Goal: Check status

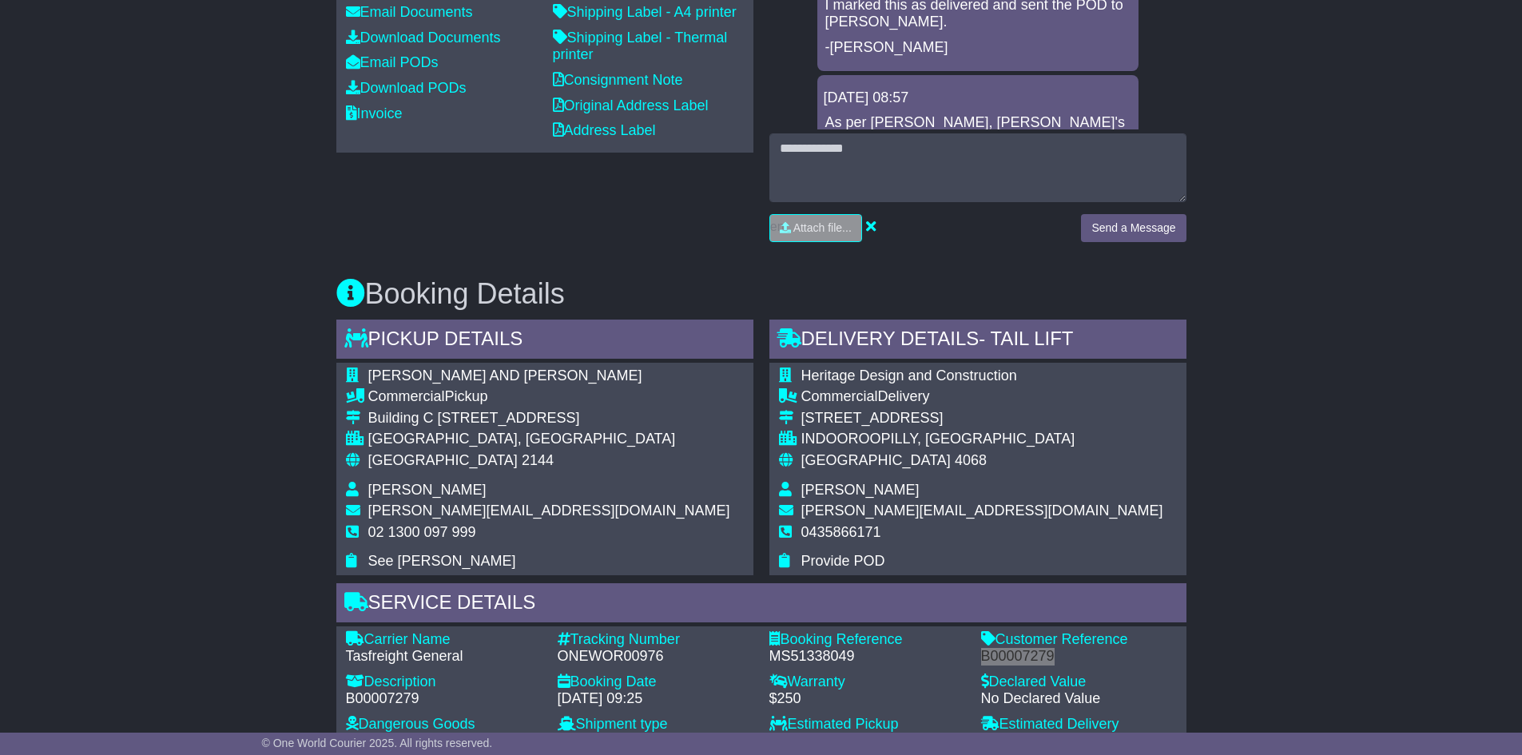
scroll to position [217, 0]
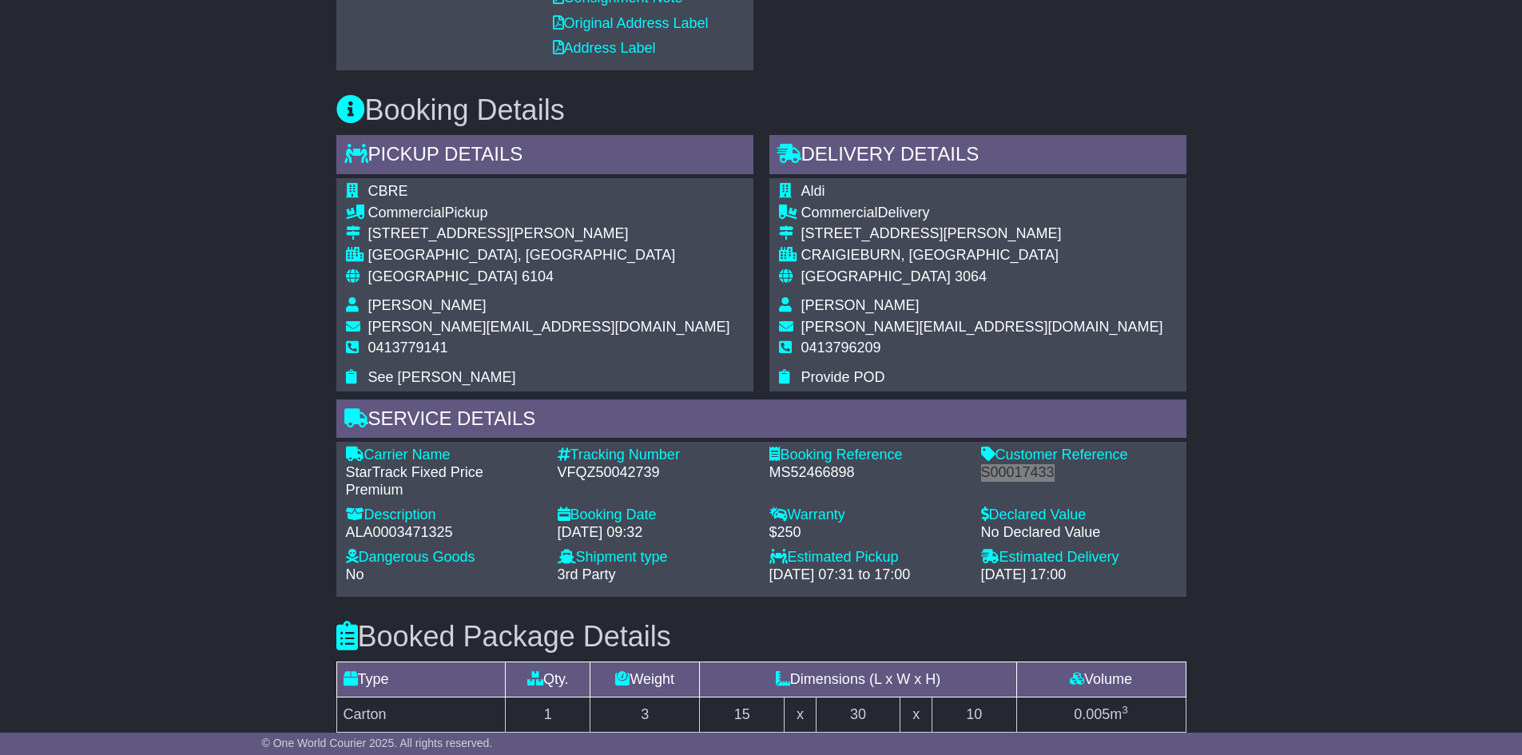
scroll to position [762, 0]
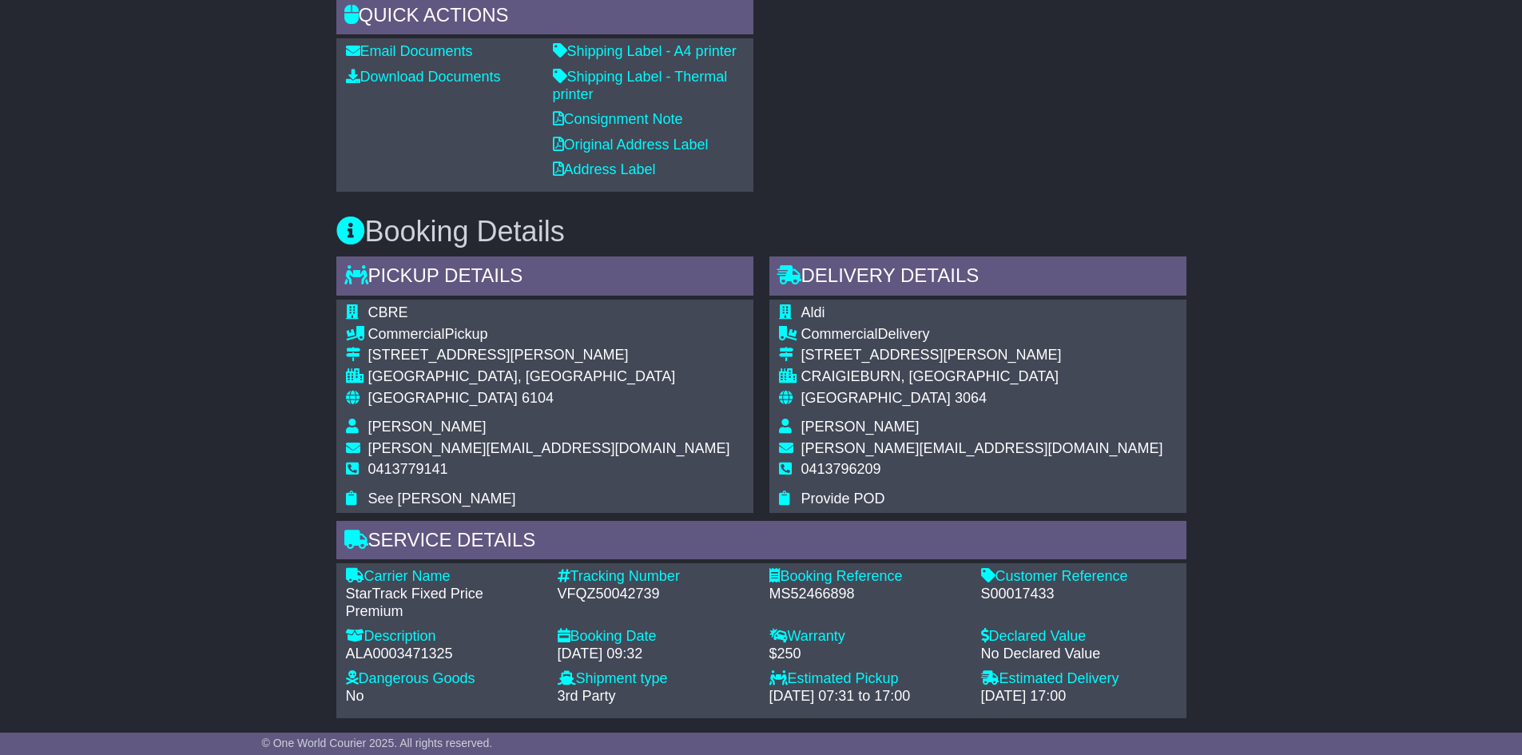
click at [589, 596] on div "VFQZ50042739" at bounding box center [656, 595] width 196 height 18
copy div "VFQZ50042739"
click at [1032, 595] on div "S00017433" at bounding box center [1079, 595] width 196 height 18
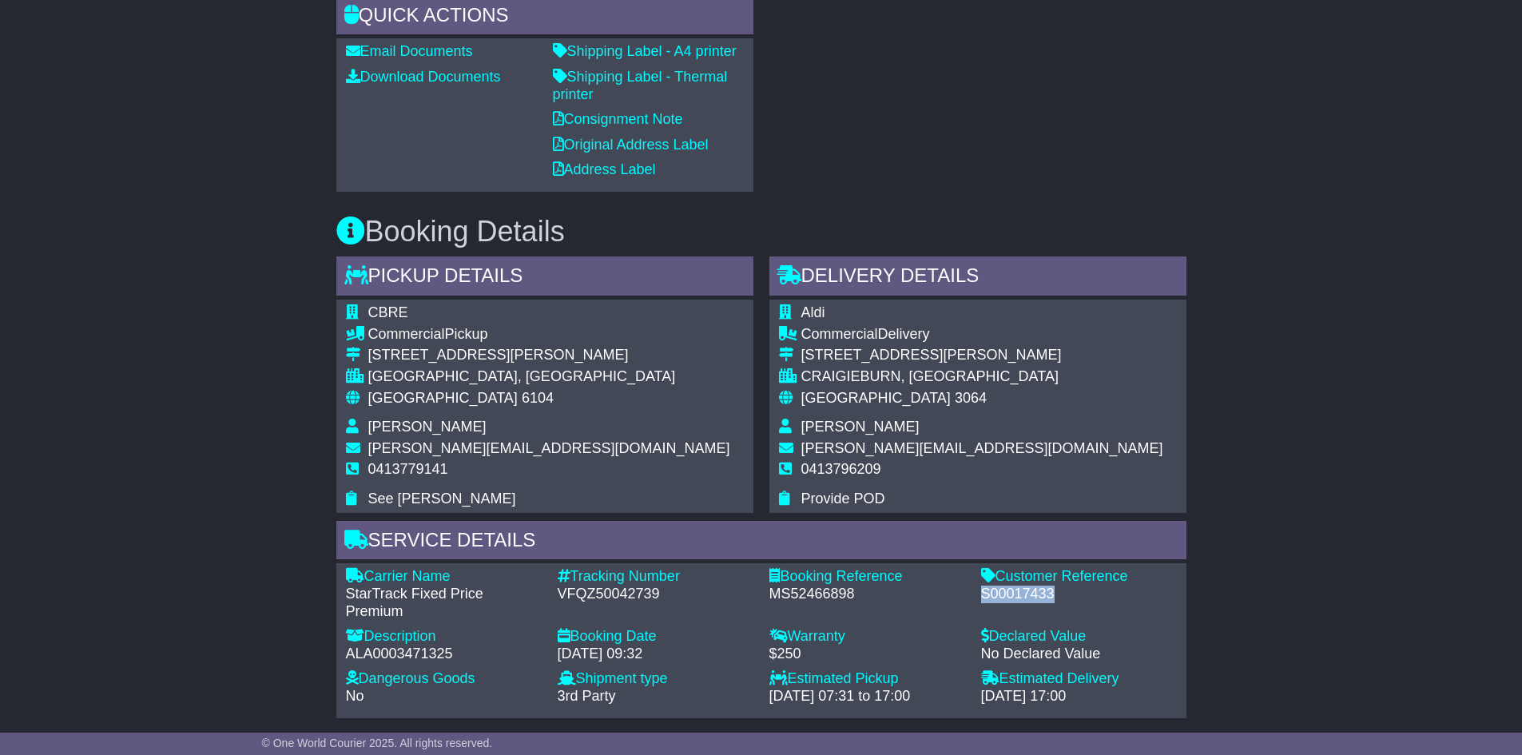
click at [1032, 595] on div "S00017433" at bounding box center [1079, 595] width 196 height 18
copy div "S00017433"
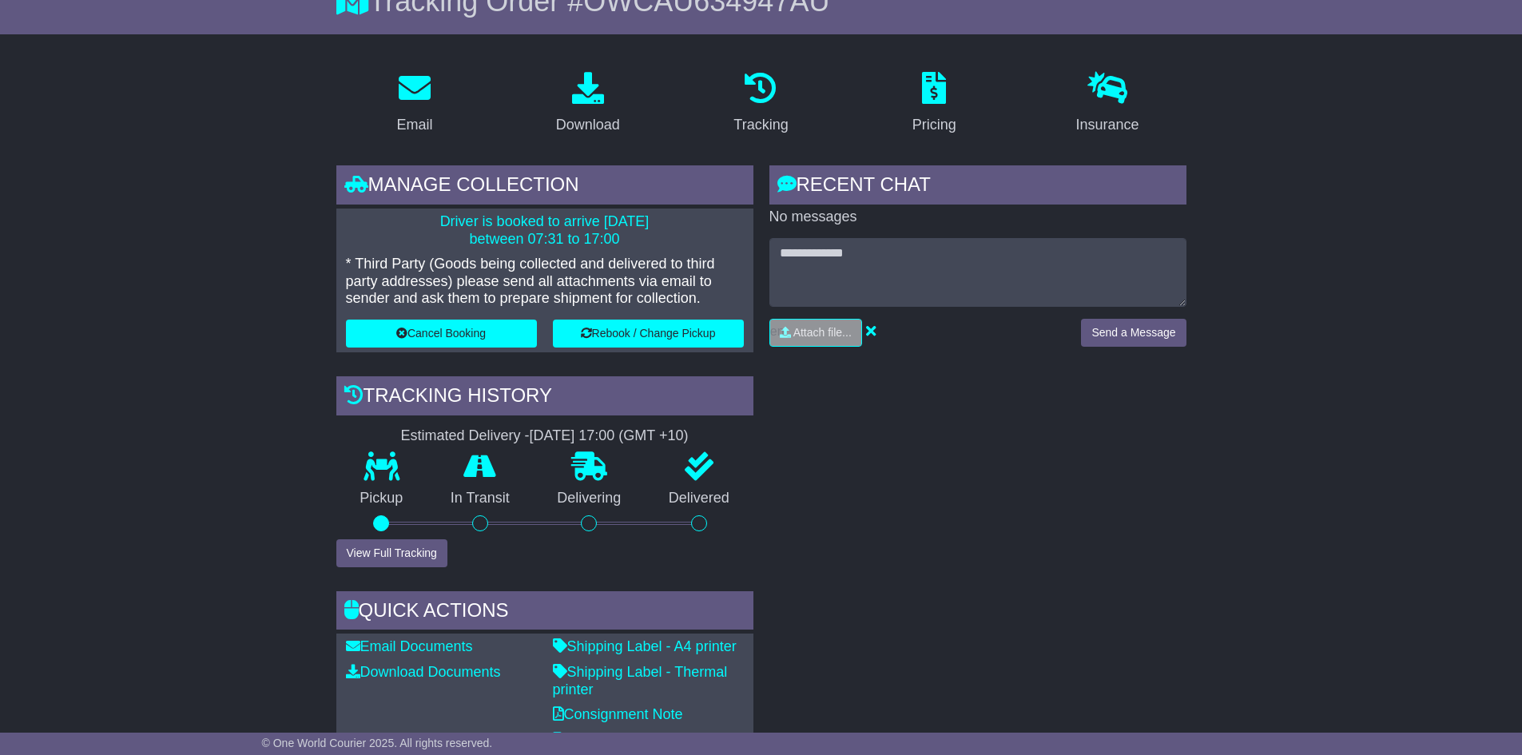
scroll to position [0, 0]
